Goal: Task Accomplishment & Management: Complete application form

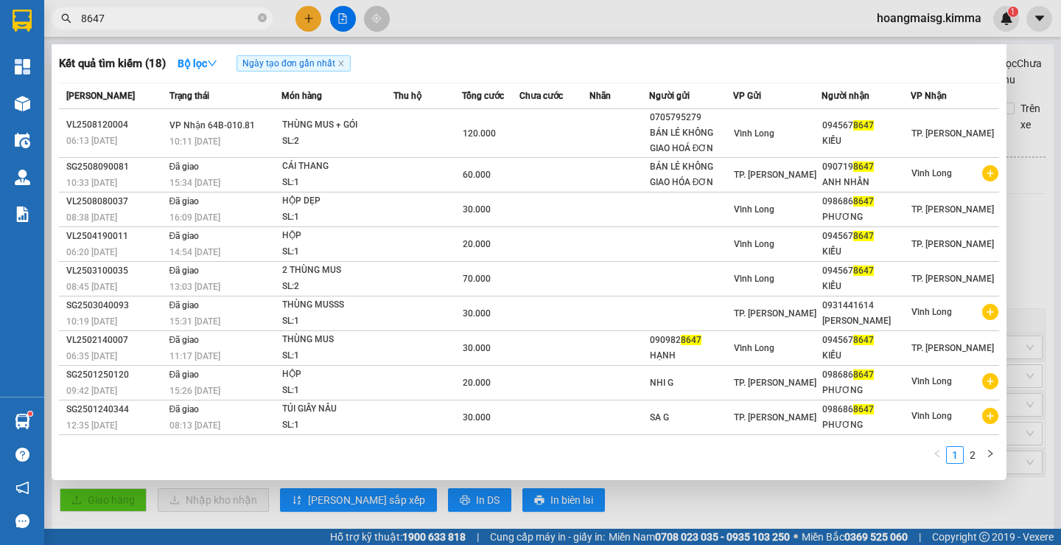
type input "8647"
click at [307, 21] on div at bounding box center [530, 272] width 1061 height 545
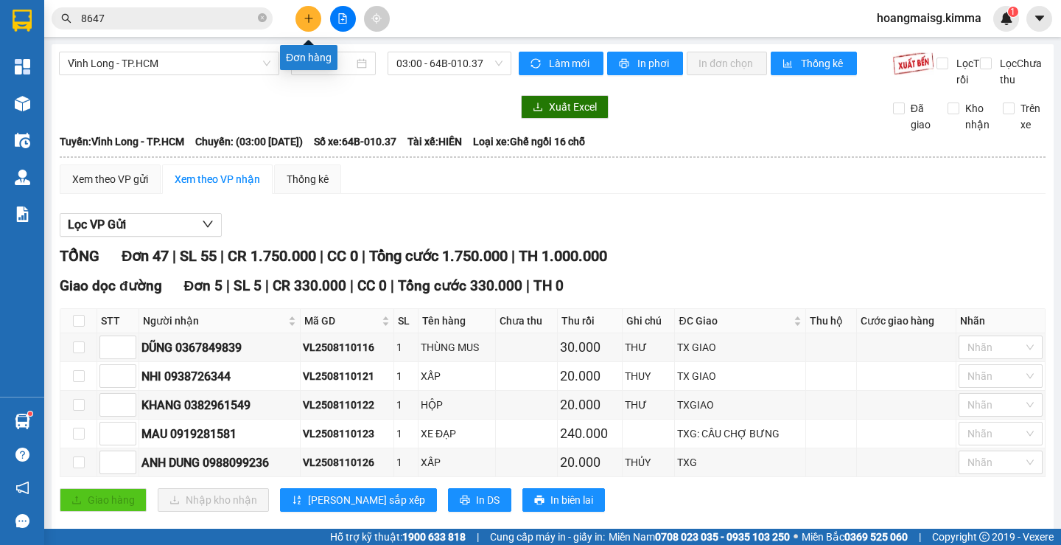
click at [300, 18] on button at bounding box center [309, 19] width 26 height 26
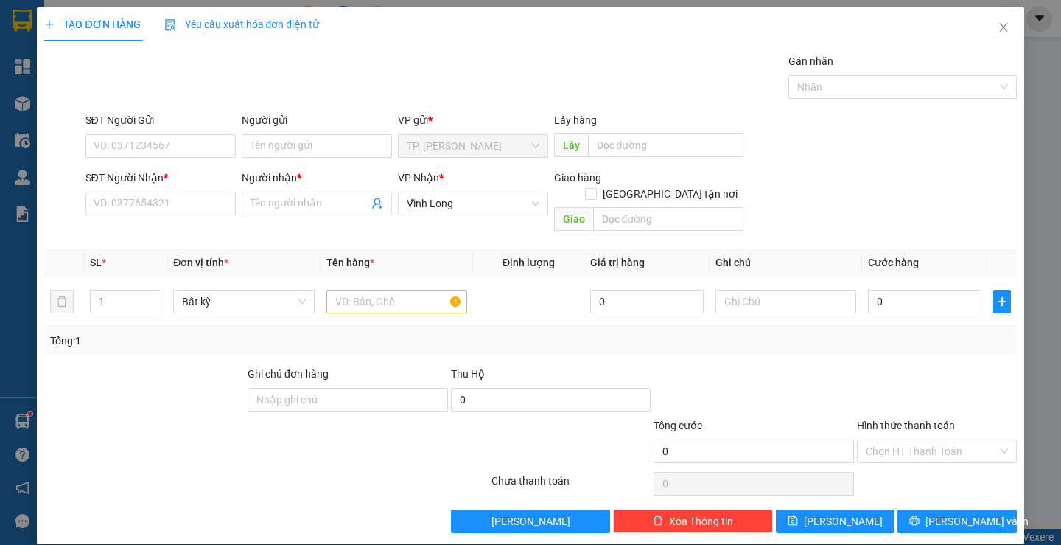
click at [186, 215] on div "SĐT Người Nhận * VD: 0377654321" at bounding box center [160, 196] width 150 height 52
drag, startPoint x: 119, startPoint y: 193, endPoint x: 128, endPoint y: 200, distance: 12.1
click at [125, 197] on div "SĐT Người Nhận * VD: 0377654321" at bounding box center [160, 196] width 150 height 52
click at [130, 200] on input "SĐT Người Nhận *" at bounding box center [160, 204] width 150 height 24
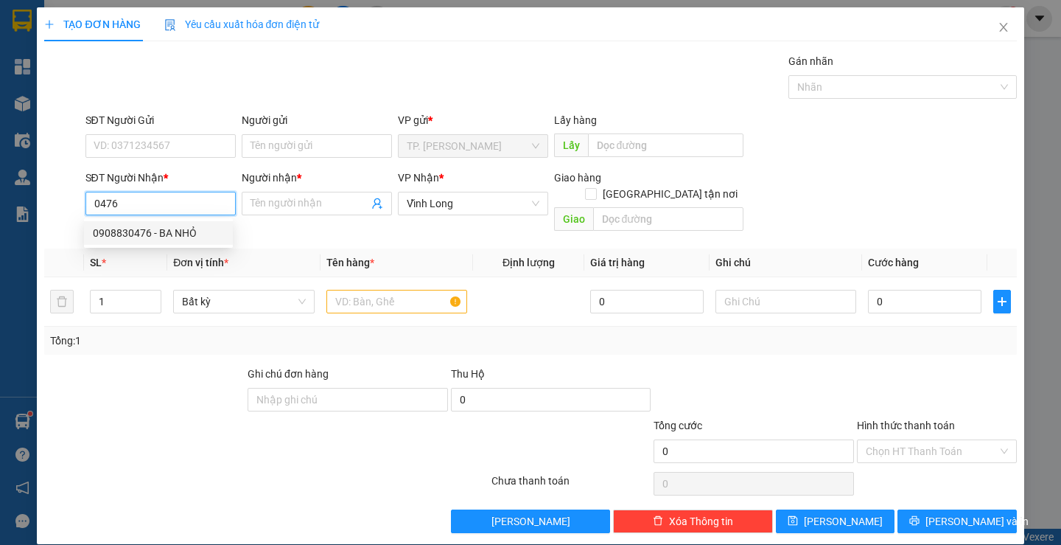
type input "0908830476"
type input "BA NHỎ"
type input "0908830476"
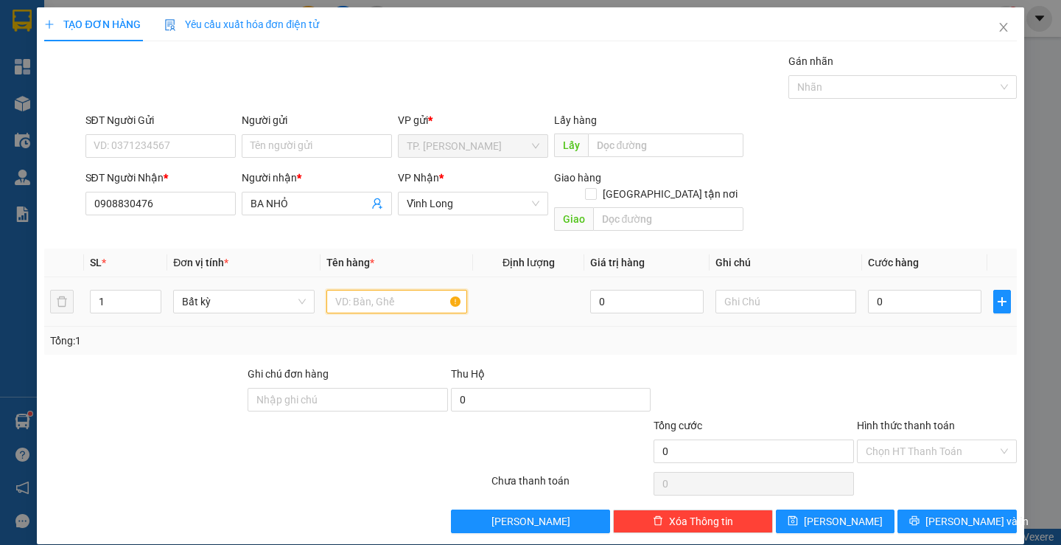
click at [348, 290] on input "text" at bounding box center [396, 302] width 141 height 24
type input "THÙNG"
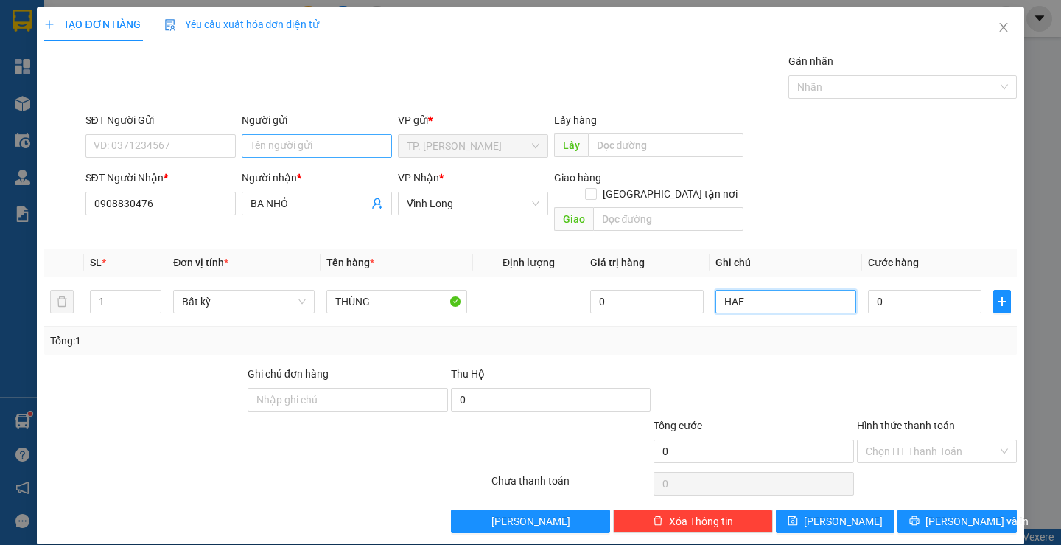
type input "HAE"
click at [315, 154] on input "Người gửi" at bounding box center [317, 146] width 150 height 24
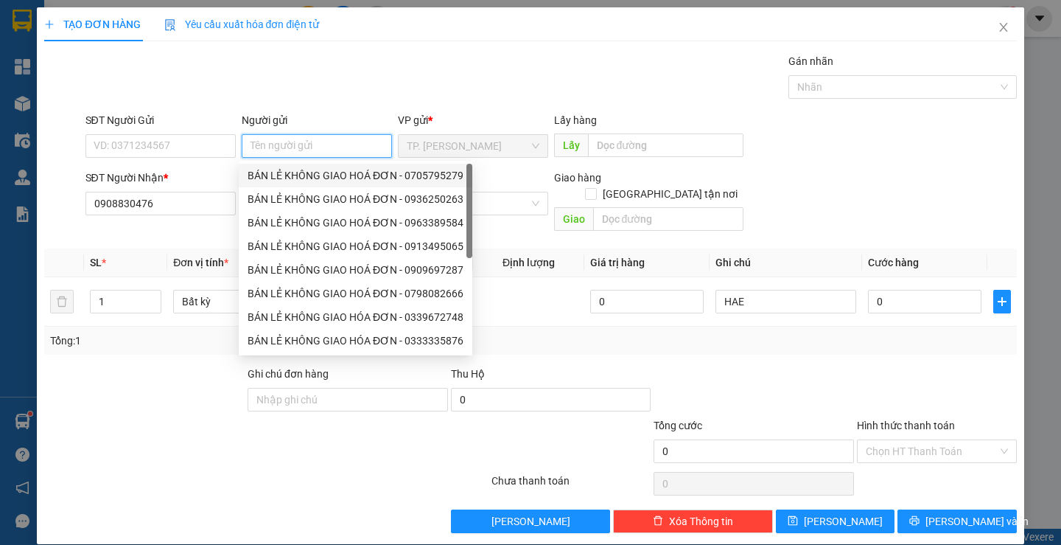
click at [323, 172] on div "BÁN LẺ KHÔNG GIAO HOÁ ĐƠN - 0705795279" at bounding box center [356, 175] width 216 height 16
type input "0705795279"
type input "BÁN LẺ KHÔNG GIAO HOÁ ĐƠN"
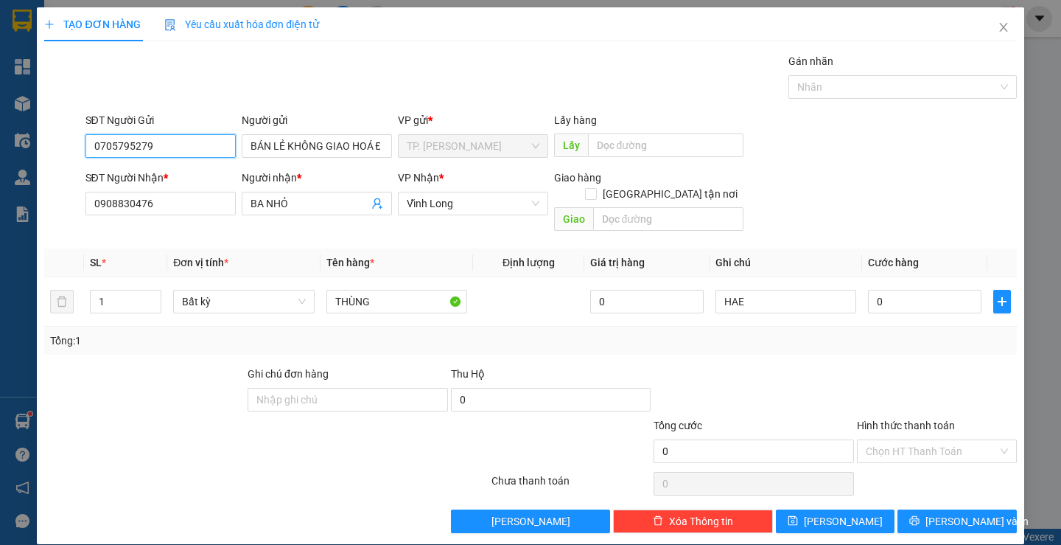
drag, startPoint x: 192, startPoint y: 143, endPoint x: 19, endPoint y: 189, distance: 178.4
click at [0, 186] on div "TẠO ĐƠN HÀNG Yêu cầu xuất hóa đơn điện tử Transit Pickup Surcharge Ids Transit …" at bounding box center [530, 272] width 1061 height 545
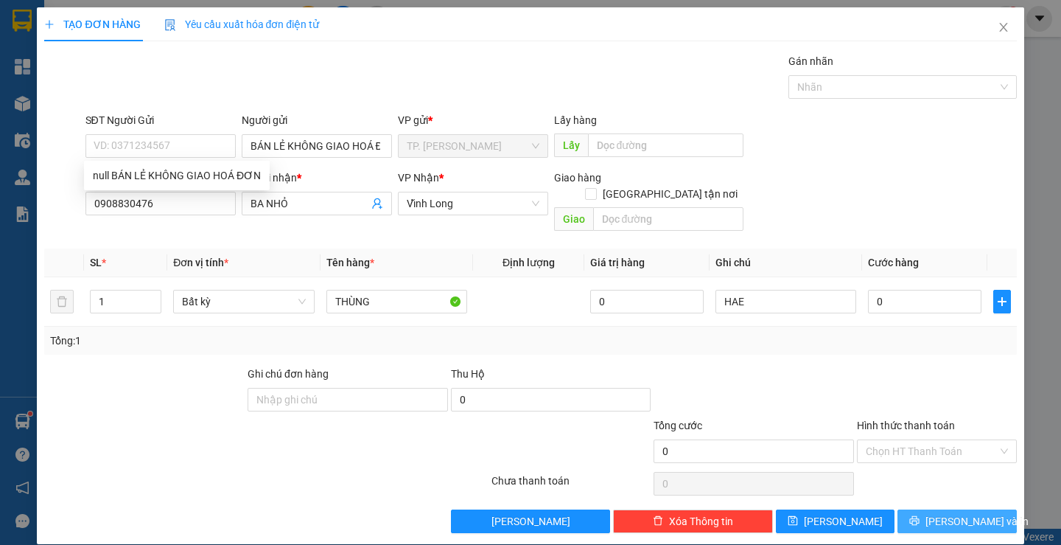
click at [940, 513] on span "[PERSON_NAME] và In" at bounding box center [977, 521] width 103 height 16
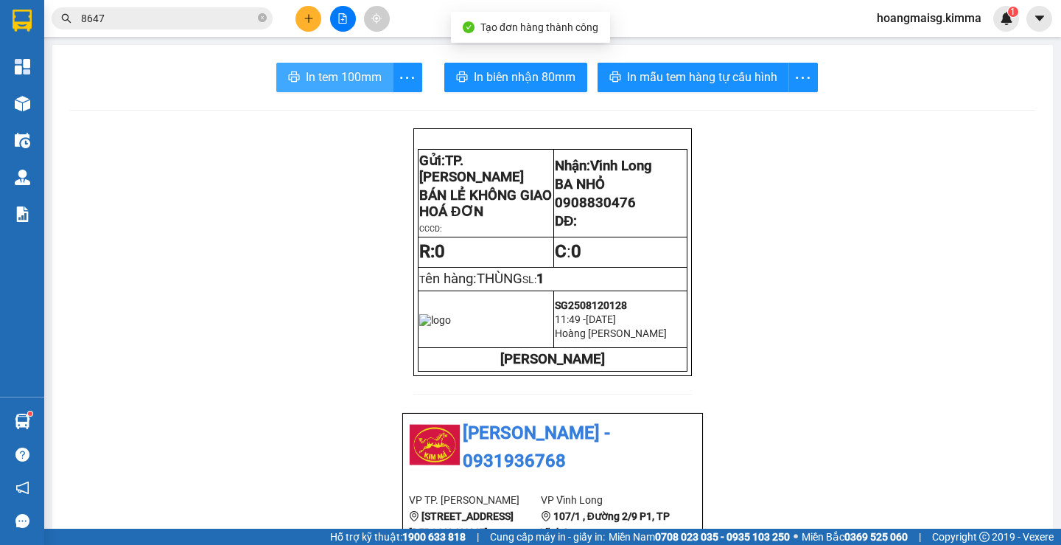
click at [345, 66] on button "In tem 100mm" at bounding box center [334, 77] width 117 height 29
